Goal: Task Accomplishment & Management: Complete application form

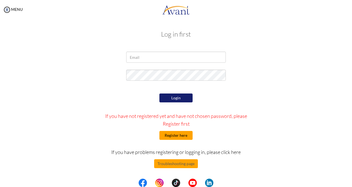
click at [167, 131] on button "Register here" at bounding box center [175, 135] width 33 height 9
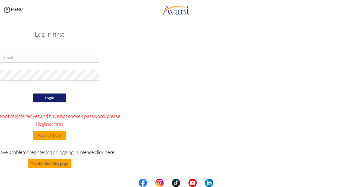
click at [167, 131] on div "My Status What is the next step? We would like you to watch the introductory vi…" at bounding box center [176, 112] width 352 height 187
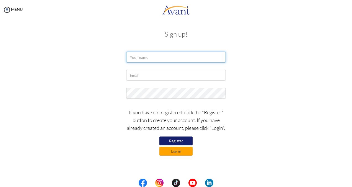
click at [138, 56] on input "text" at bounding box center [176, 57] width 100 height 11
type input "puja ale"
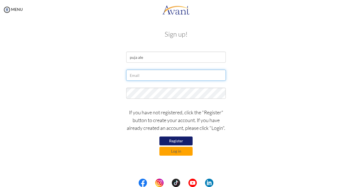
click at [141, 76] on input "text" at bounding box center [176, 75] width 100 height 11
type input "[EMAIL_ADDRESS][DOMAIN_NAME]"
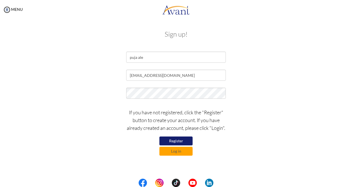
click at [176, 140] on button "Register" at bounding box center [175, 140] width 33 height 9
click at [174, 138] on button "Register" at bounding box center [175, 140] width 33 height 9
click at [174, 149] on button "Log in" at bounding box center [175, 150] width 33 height 9
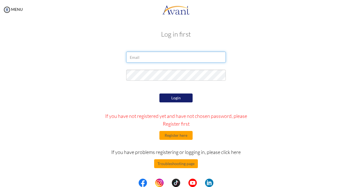
click at [156, 56] on input "email" at bounding box center [176, 57] width 100 height 11
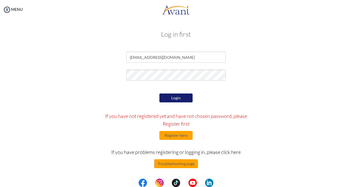
click at [171, 97] on button "Login" at bounding box center [175, 97] width 33 height 9
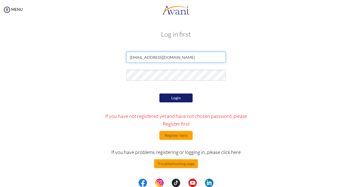
click at [176, 55] on input "[EMAIL_ADDRESS][DOMAIN_NAME]" at bounding box center [176, 57] width 100 height 11
click at [179, 58] on input "[EMAIL_ADDRESS][DOMAIN_NAME]" at bounding box center [176, 57] width 100 height 11
type input "p"
